Goal: Task Accomplishment & Management: Manage account settings

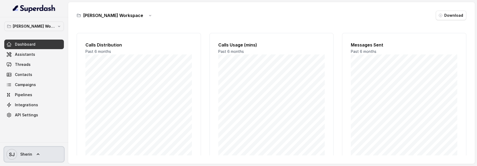
click at [38, 159] on link "SJ Sherin" at bounding box center [34, 154] width 60 height 15
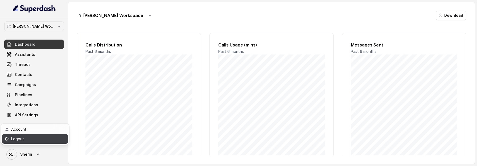
click at [25, 142] on link "Logout" at bounding box center [35, 139] width 66 height 10
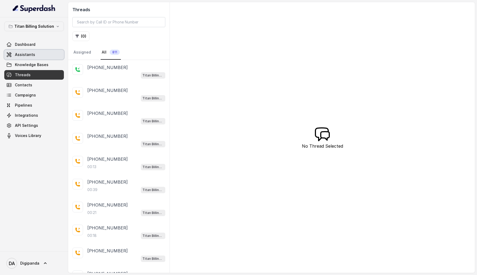
click at [32, 53] on span "Assistants" at bounding box center [25, 54] width 20 height 5
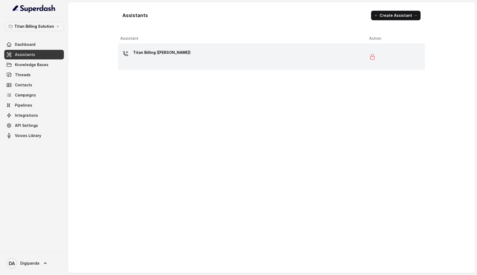
click at [135, 59] on div "Titan Billing ([PERSON_NAME])" at bounding box center [162, 53] width 58 height 11
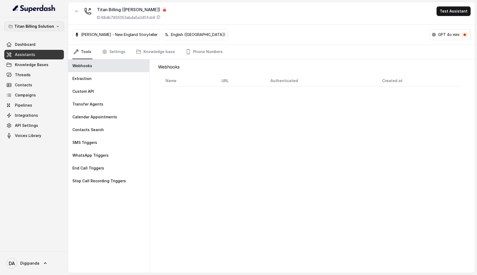
click at [50, 25] on p "Titan Billing Solution" at bounding box center [34, 26] width 40 height 6
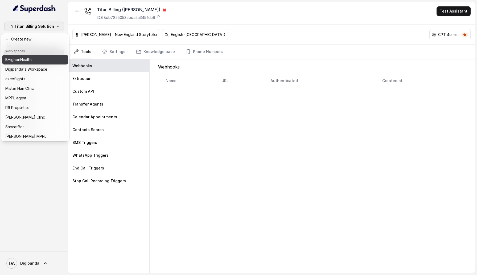
click at [47, 61] on div "BHighonHealth" at bounding box center [27, 59] width 45 height 6
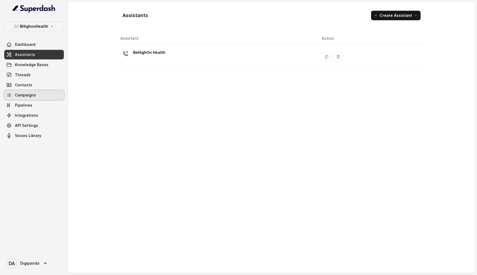
click at [41, 97] on link "Campaigns" at bounding box center [34, 95] width 60 height 10
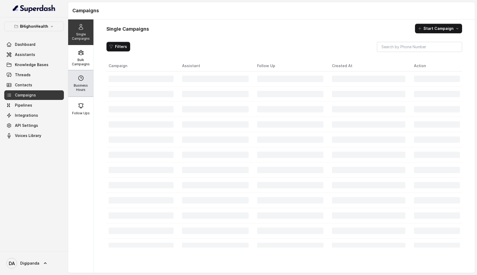
click at [82, 82] on div "Business Hours" at bounding box center [80, 84] width 25 height 26
select select "UTC"
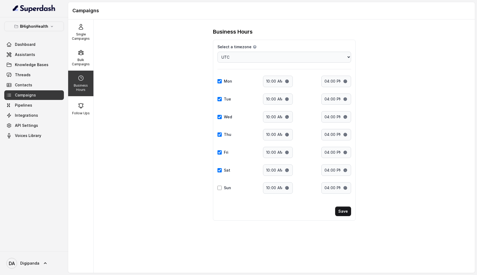
click at [82, 83] on p "Business Hours" at bounding box center [80, 87] width 21 height 9
click at [44, 28] on p "BHighonHealth" at bounding box center [34, 26] width 28 height 6
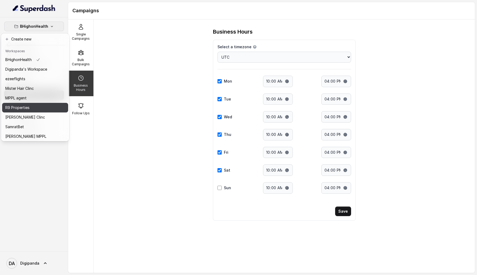
click at [37, 104] on button "R9 Properties" at bounding box center [35, 108] width 66 height 10
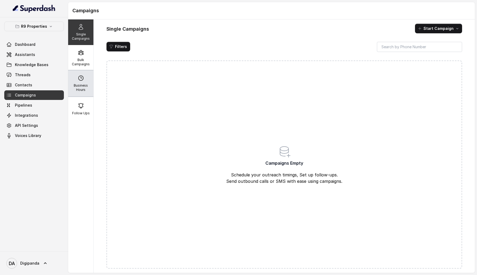
click at [76, 92] on div "Business Hours" at bounding box center [80, 84] width 25 height 26
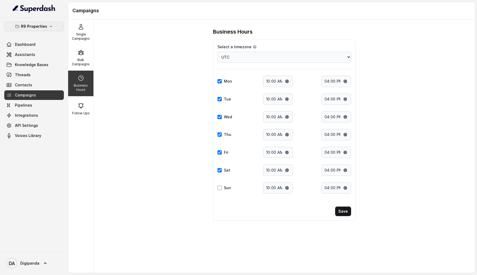
click at [44, 30] on button "R9 Properties" at bounding box center [34, 27] width 60 height 10
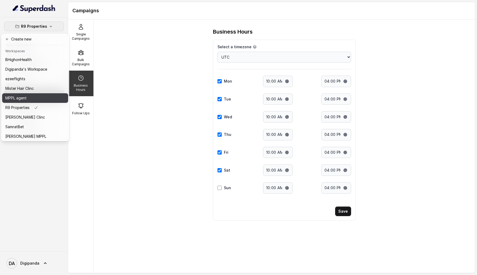
click at [34, 98] on div "MPPL agent" at bounding box center [26, 98] width 42 height 6
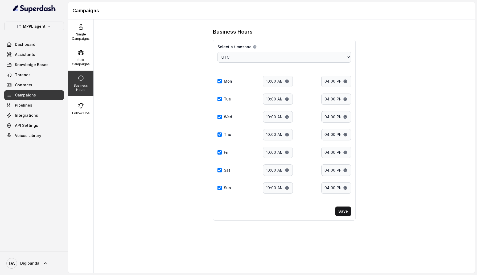
select select "Asia/Kolkata"
type input "11:30"
type input "18:00"
type input "11:30"
type input "19:00"
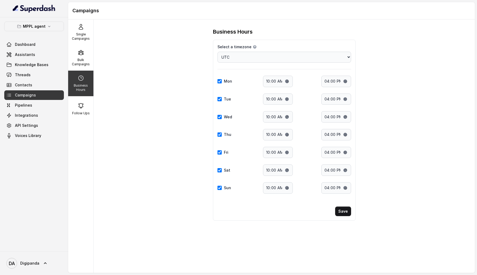
type input "11:30"
type input "19:00"
type input "11:00"
type input "19:00"
type input "11:00"
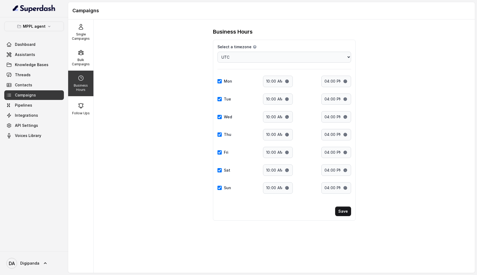
type input "19:00"
type input "11:00"
type input "19:00"
checkbox input "true"
type input "11:00"
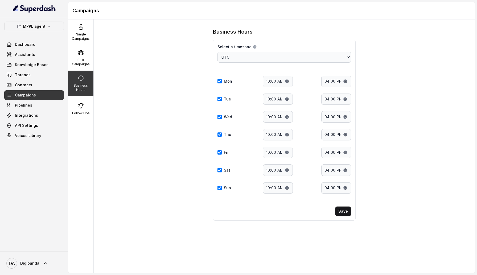
type input "19:00"
click at [45, 26] on button "MPPL agent" at bounding box center [34, 27] width 60 height 10
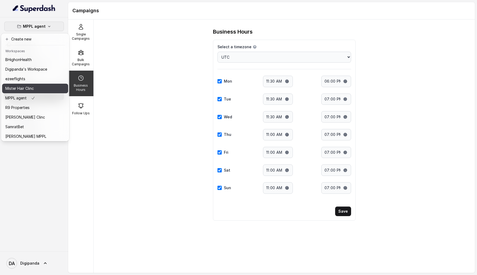
click at [45, 90] on div "Mister Hair Clinc" at bounding box center [26, 88] width 42 height 6
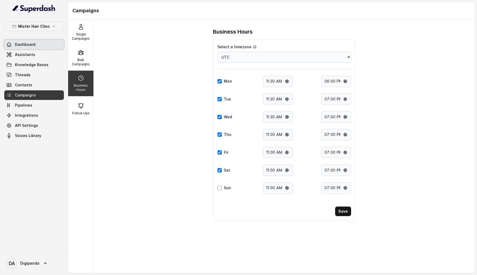
select select "UTC"
type input "10:00"
type input "16:00"
type input "10:00"
type input "16:00"
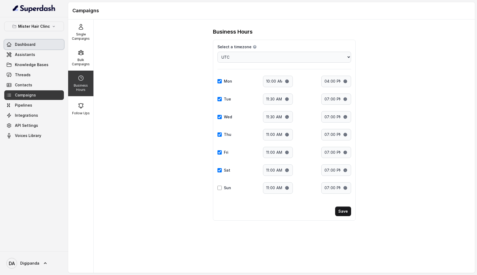
type input "10:00"
type input "16:00"
type input "10:00"
type input "16:00"
type input "10:00"
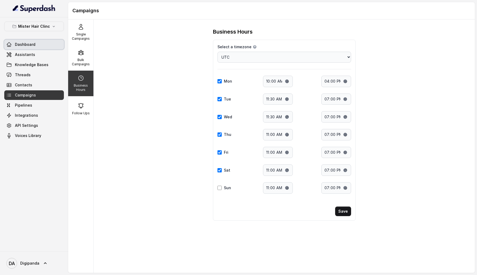
type input "16:00"
type input "10:00"
type input "16:00"
checkbox input "false"
type input "10:00"
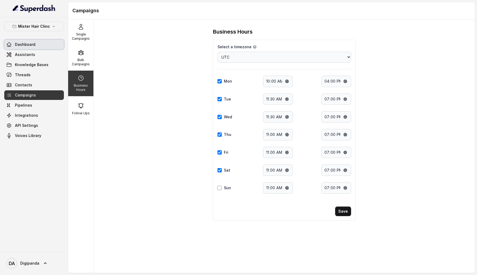
type input "16:00"
click at [43, 25] on p "Mister Hair Clinc" at bounding box center [34, 26] width 32 height 6
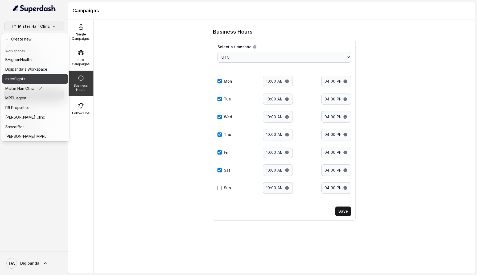
click at [39, 79] on div "ezeeflights" at bounding box center [26, 79] width 42 height 6
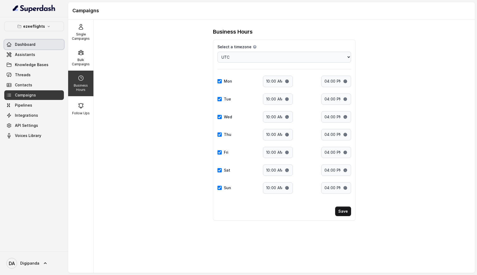
type input "18:00"
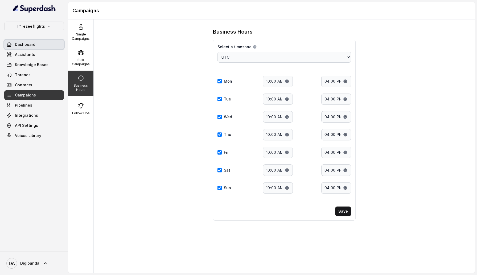
type input "18:00"
checkbox input "true"
type input "18:00"
click at [51, 23] on button "ezeeflights" at bounding box center [34, 27] width 60 height 10
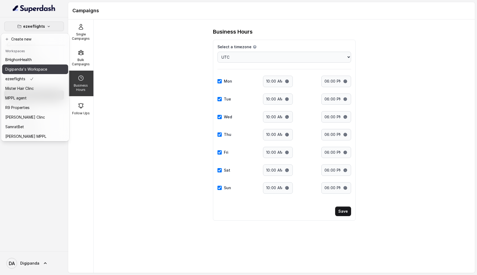
click at [49, 68] on button "Digipanda's Workspace" at bounding box center [35, 69] width 66 height 10
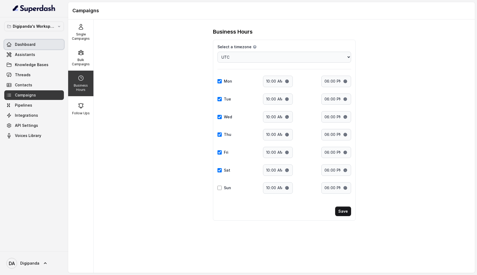
type input "16:00"
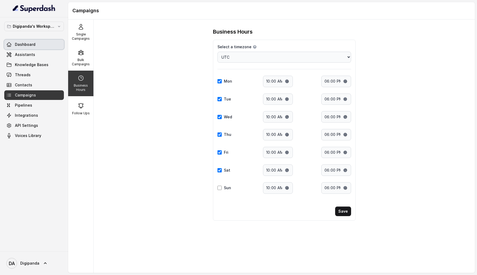
type input "16:00"
checkbox input "false"
type input "16:00"
click at [54, 26] on p "Digipanda's Workspace" at bounding box center [34, 26] width 43 height 6
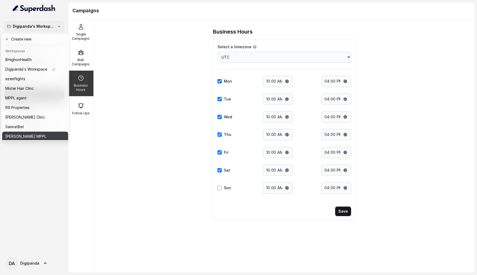
scroll to position [1, 0]
click at [47, 133] on button "Sreedhar MPPL" at bounding box center [35, 135] width 66 height 10
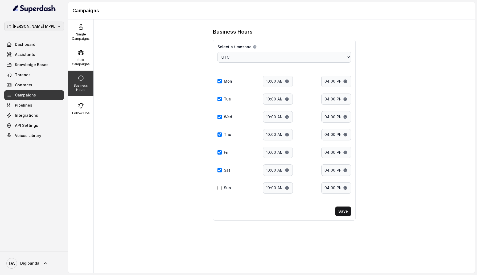
click at [57, 27] on icon "button" at bounding box center [59, 26] width 4 height 4
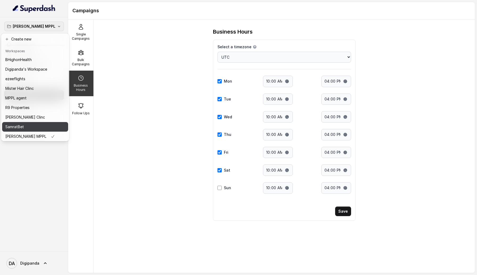
click at [49, 125] on button "SamratBet" at bounding box center [35, 127] width 66 height 10
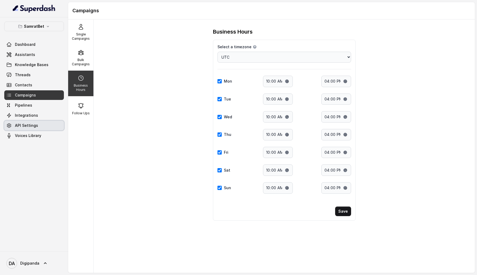
select select "Asia/Kolkata"
type input "15:00"
type input "19:00"
type input "15:00"
type input "18:00"
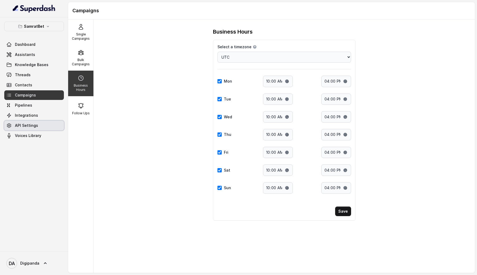
type input "14:00"
type input "20:00"
type input "15:00"
type input "18:00"
type input "15:00"
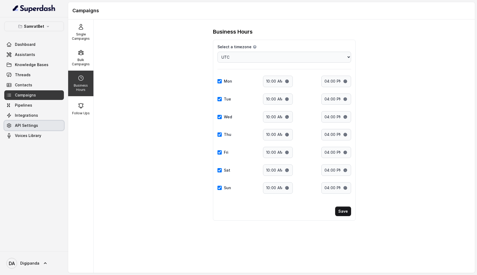
type input "18:00"
type input "11:00"
type input "19:00"
checkbox input "true"
type input "11:00"
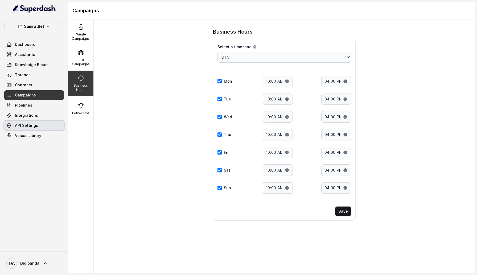
type input "19:00"
click at [45, 28] on button "SamratBet" at bounding box center [34, 27] width 60 height 10
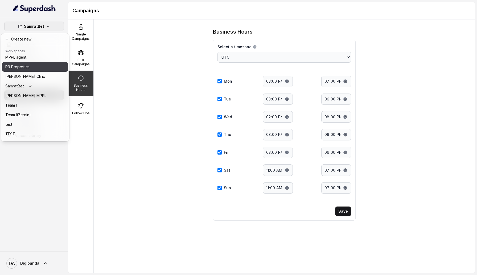
scroll to position [50, 0]
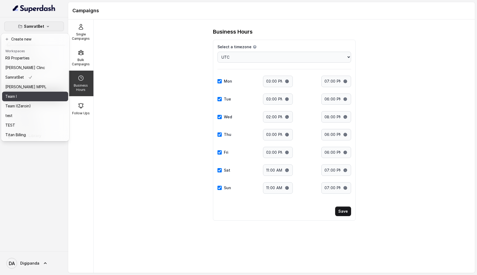
click at [36, 100] on button "Team I" at bounding box center [35, 97] width 66 height 10
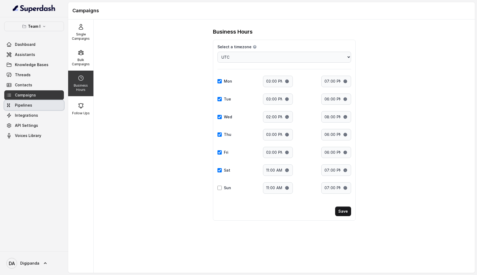
select select "UTC"
type input "10:00"
type input "16:00"
type input "10:00"
type input "16:00"
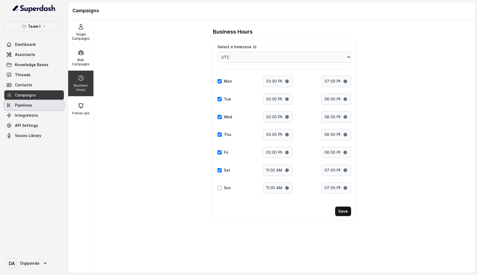
type input "10:00"
type input "16:00"
type input "10:00"
type input "16:00"
type input "10:00"
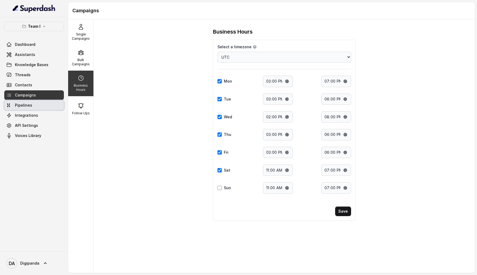
type input "16:00"
type input "10:00"
type input "16:00"
checkbox input "false"
type input "10:00"
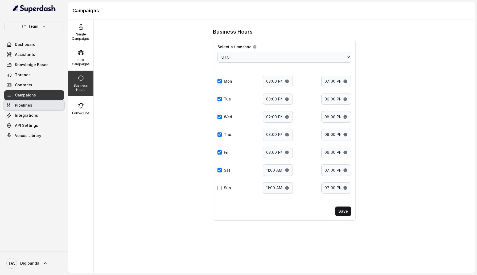
type input "16:00"
click at [41, 27] on button "Team I" at bounding box center [34, 27] width 60 height 10
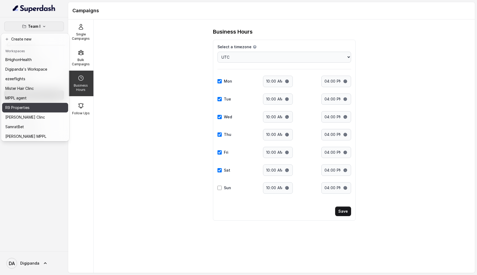
scroll to position [68, 0]
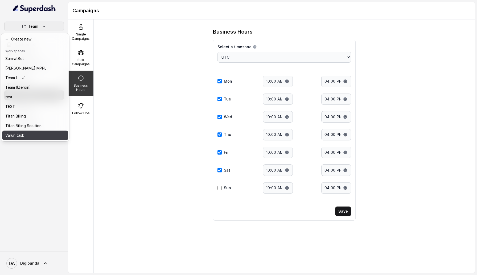
click at [34, 135] on div "Varun task" at bounding box center [26, 135] width 42 height 6
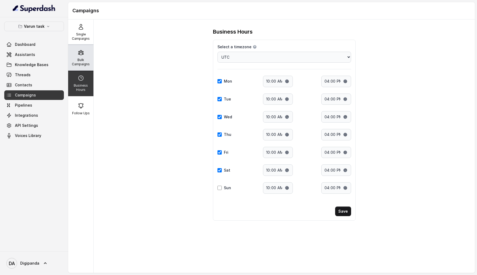
click at [86, 57] on div "Bulk Campaigns" at bounding box center [80, 58] width 25 height 26
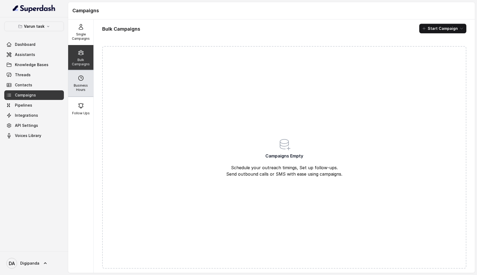
click at [81, 75] on icon at bounding box center [81, 78] width 6 height 6
select select "UTC"
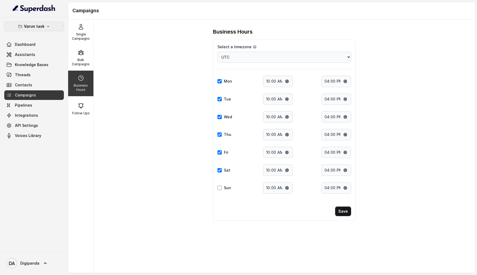
click at [24, 24] on p "Varun task" at bounding box center [34, 26] width 20 height 6
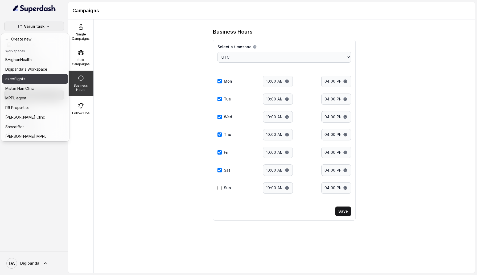
click at [31, 78] on div "ezeeflights" at bounding box center [26, 79] width 42 height 6
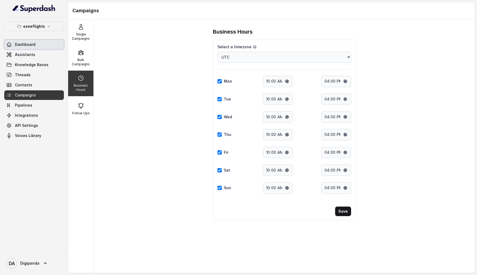
type input "18:00"
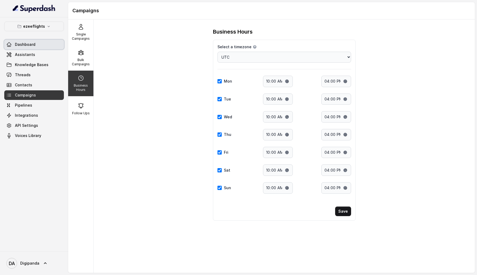
type input "18:00"
checkbox input "true"
type input "18:00"
click at [40, 24] on p "ezeeflights" at bounding box center [34, 26] width 22 height 6
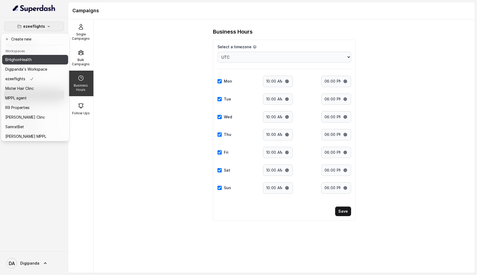
click at [38, 61] on div "BHighonHealth" at bounding box center [26, 59] width 42 height 6
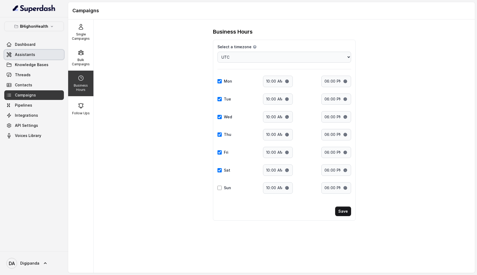
type input "16:00"
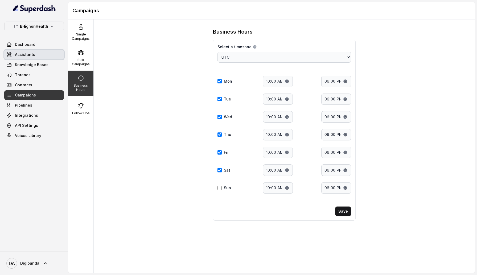
type input "16:00"
checkbox input "false"
type input "16:00"
click at [45, 26] on p "BHighonHealth" at bounding box center [34, 26] width 28 height 6
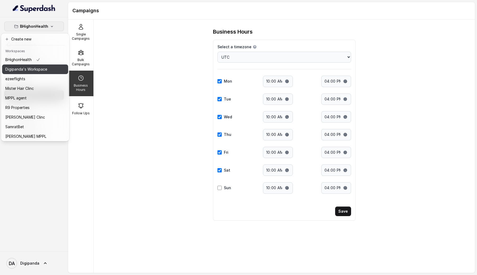
click at [43, 69] on p "Digipanda's Workspace" at bounding box center [26, 69] width 42 height 6
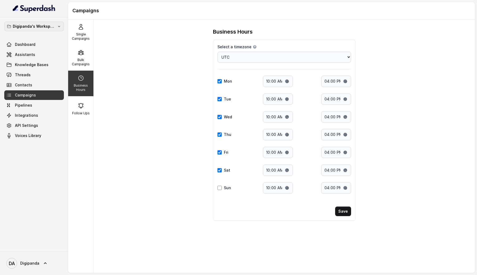
click at [51, 24] on p "Digipanda's Workspace" at bounding box center [34, 26] width 43 height 6
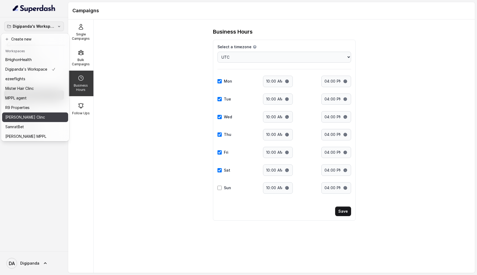
scroll to position [68, 0]
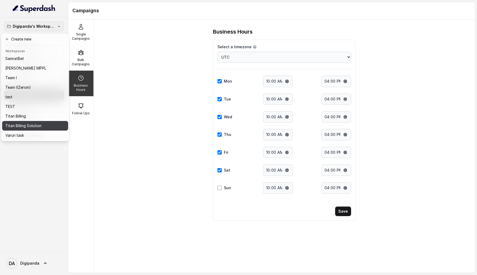
click at [41, 125] on div "Titan Billing Solution" at bounding box center [30, 125] width 50 height 6
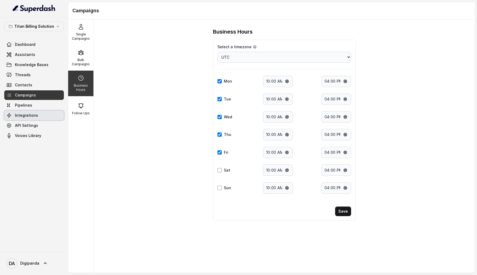
select select "Asia/Kolkata"
type input "08:00"
type input "20:30"
type input "21:30"
checkbox input "false"
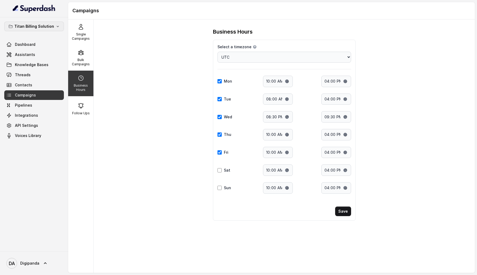
click at [46, 27] on p "Titan Billing Solution" at bounding box center [34, 26] width 40 height 6
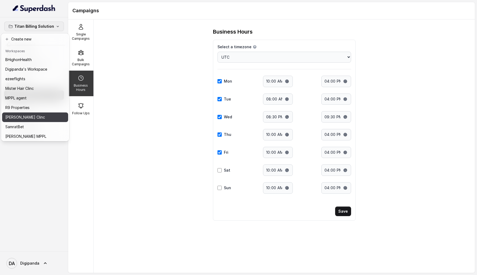
click at [40, 117] on div "Rogan Clinc" at bounding box center [27, 117] width 45 height 6
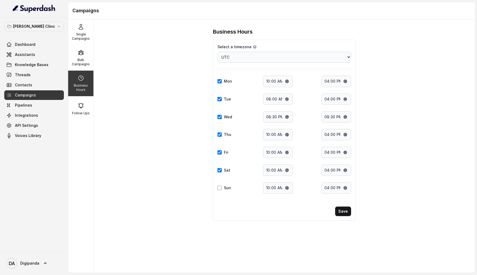
select select "UTC"
type input "10:00"
type input "16:00"
checkbox input "true"
